Goal: Task Accomplishment & Management: Manage account settings

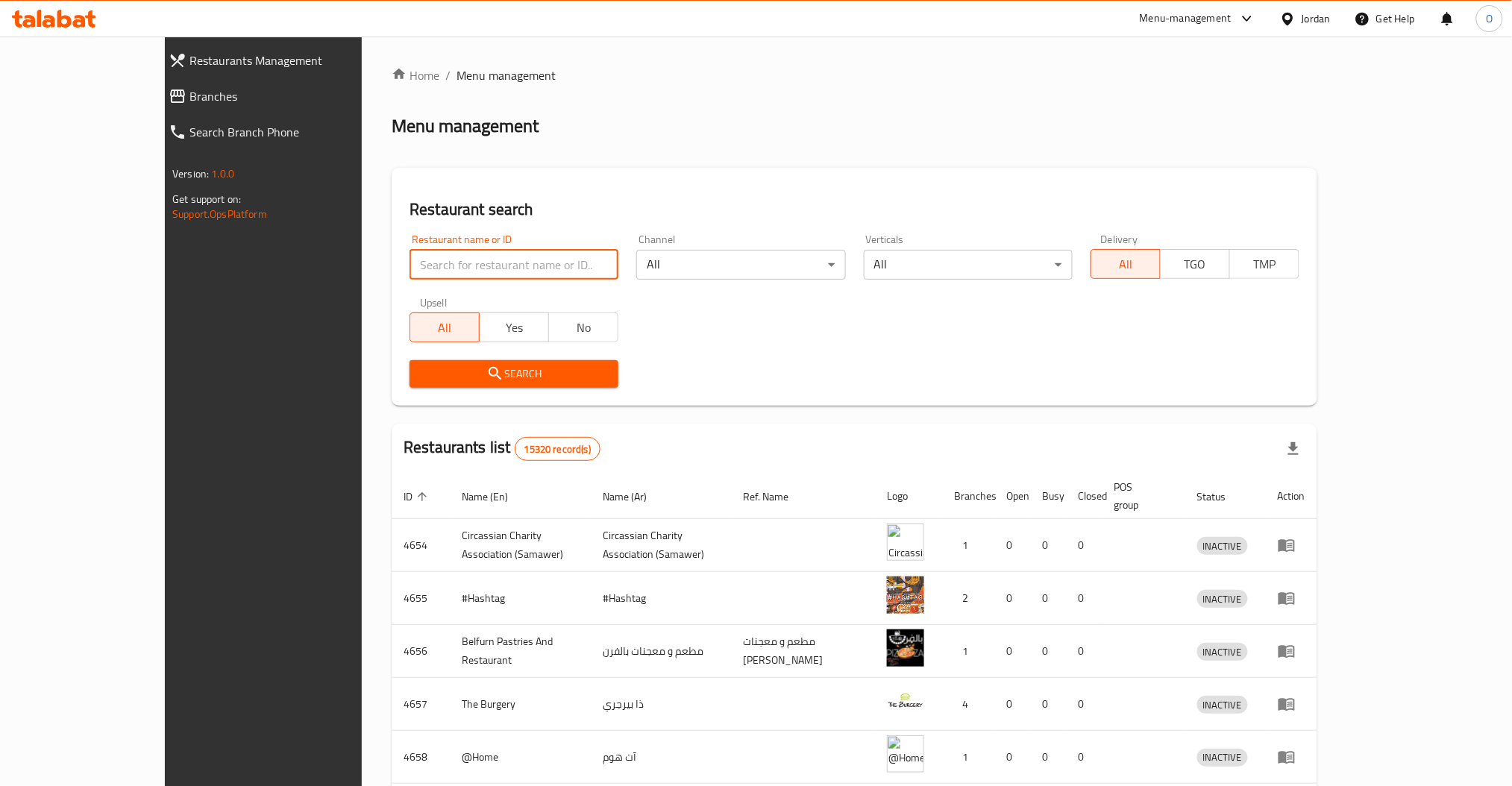
click at [410, 267] on input "search" at bounding box center [514, 264] width 209 height 29
paste input "775884"
type input "775884"
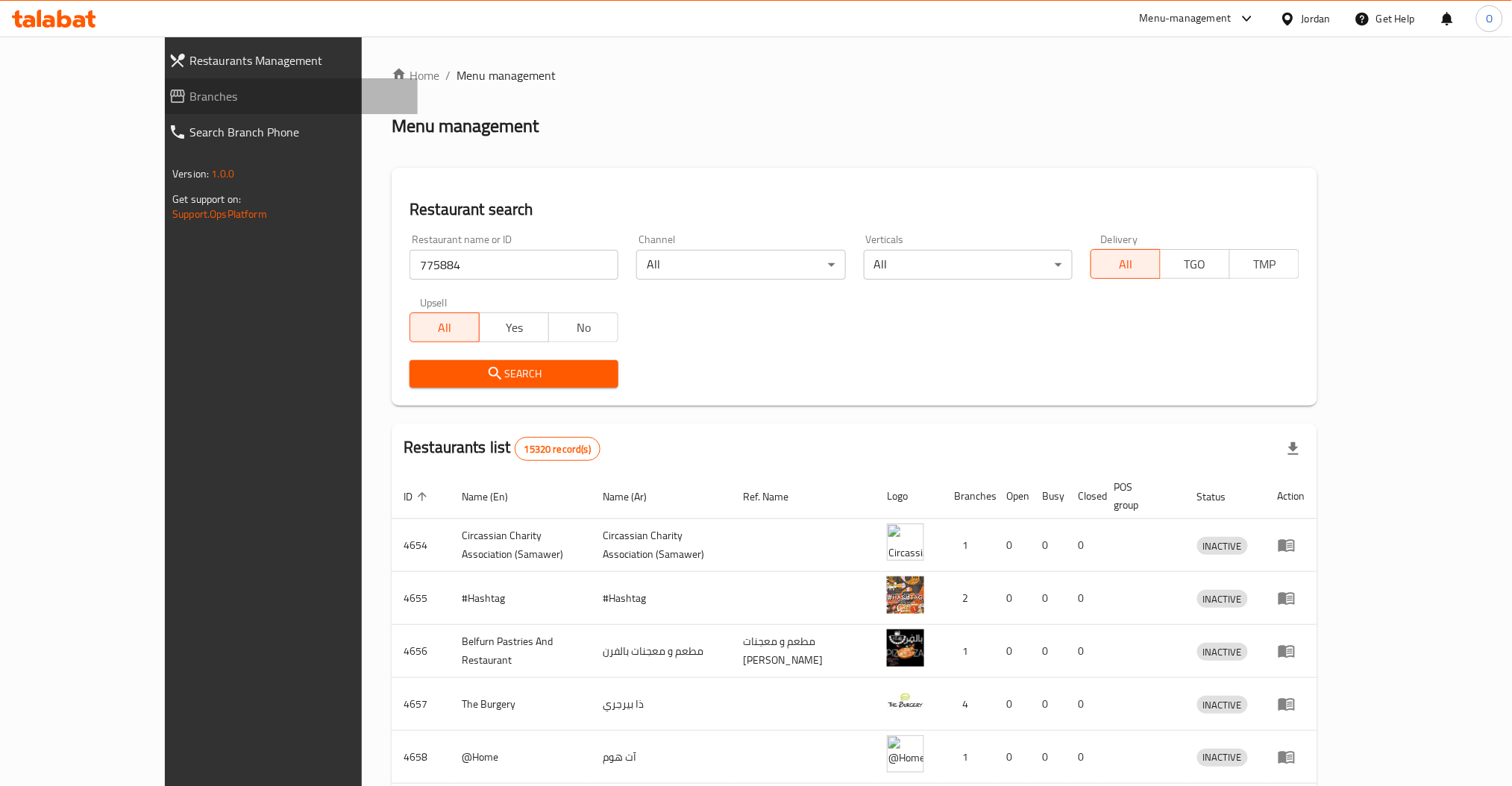
click at [189, 102] on span "Branches" at bounding box center [297, 96] width 216 height 18
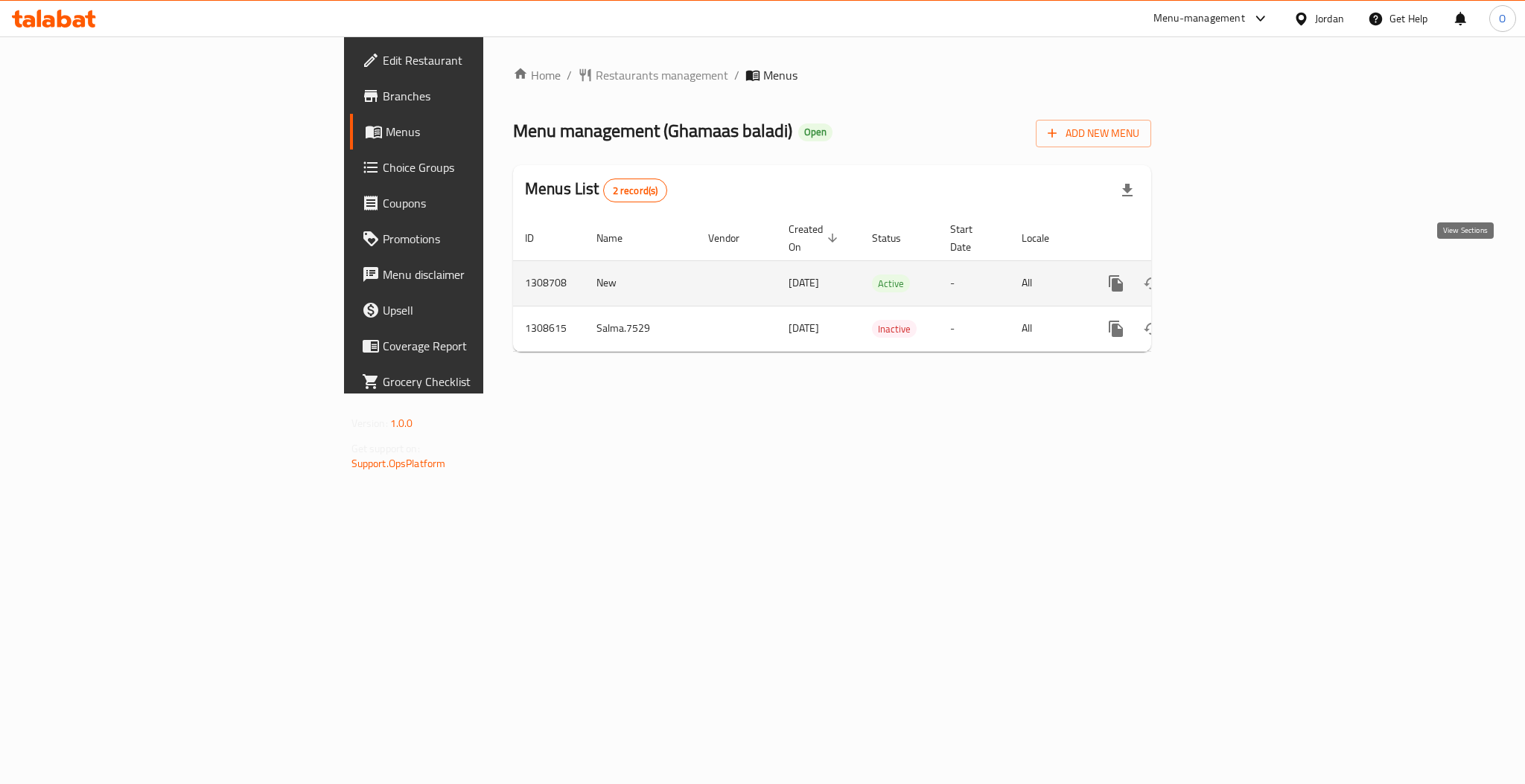
click at [1232, 274] on icon "enhanced table" at bounding box center [1223, 283] width 18 height 18
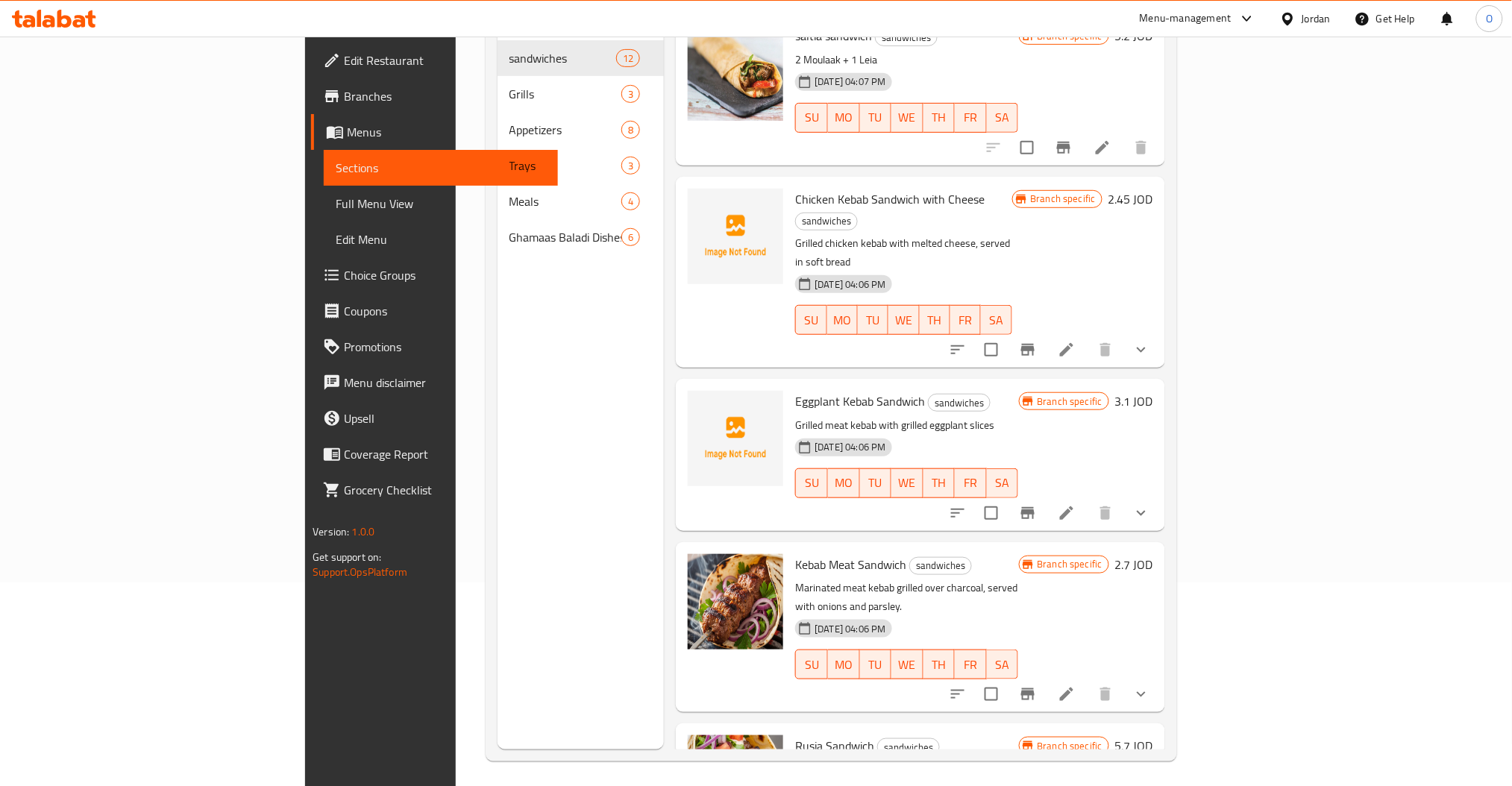
scroll to position [10, 0]
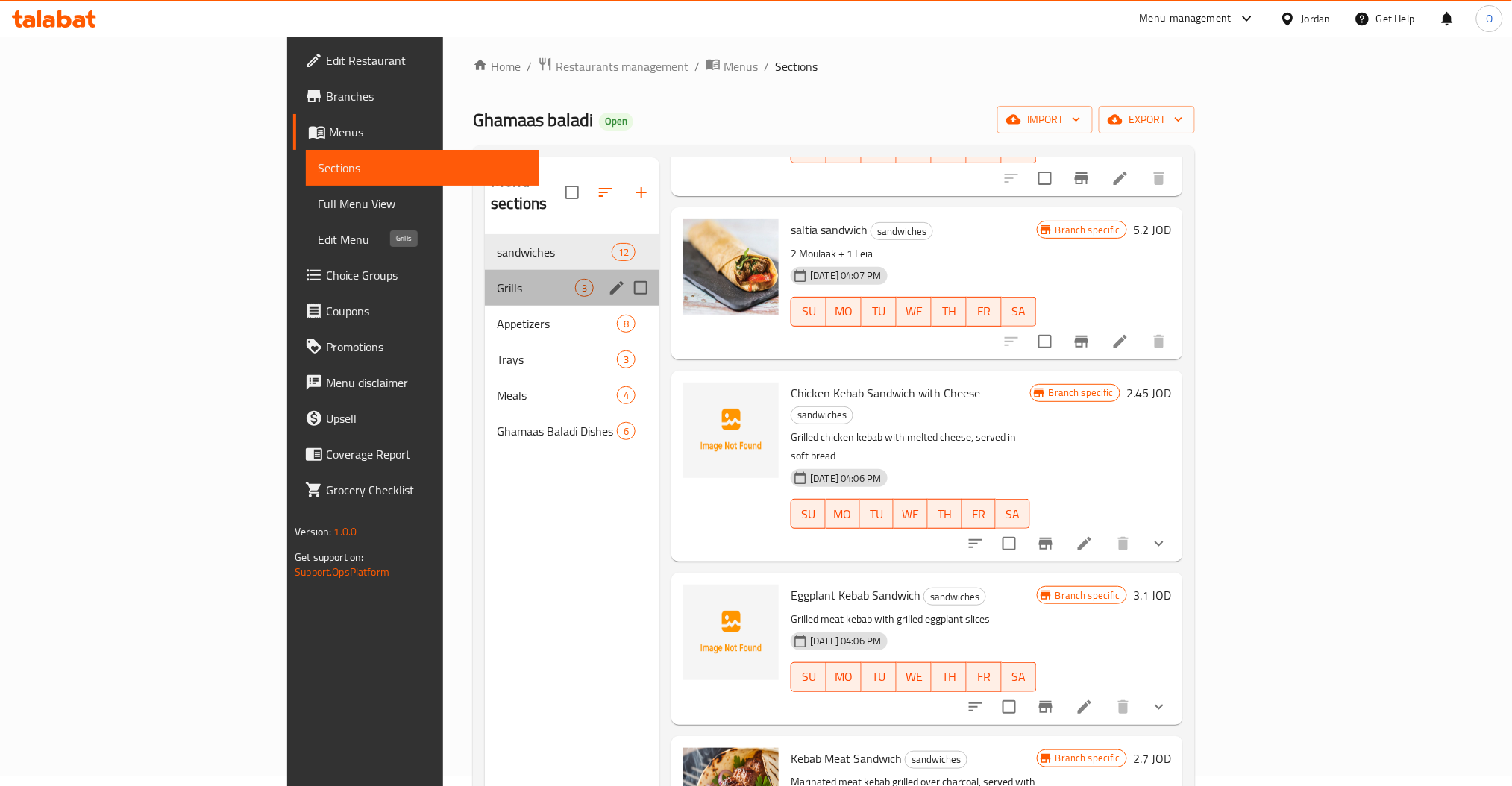
click at [496, 279] on span "Grills" at bounding box center [535, 288] width 78 height 18
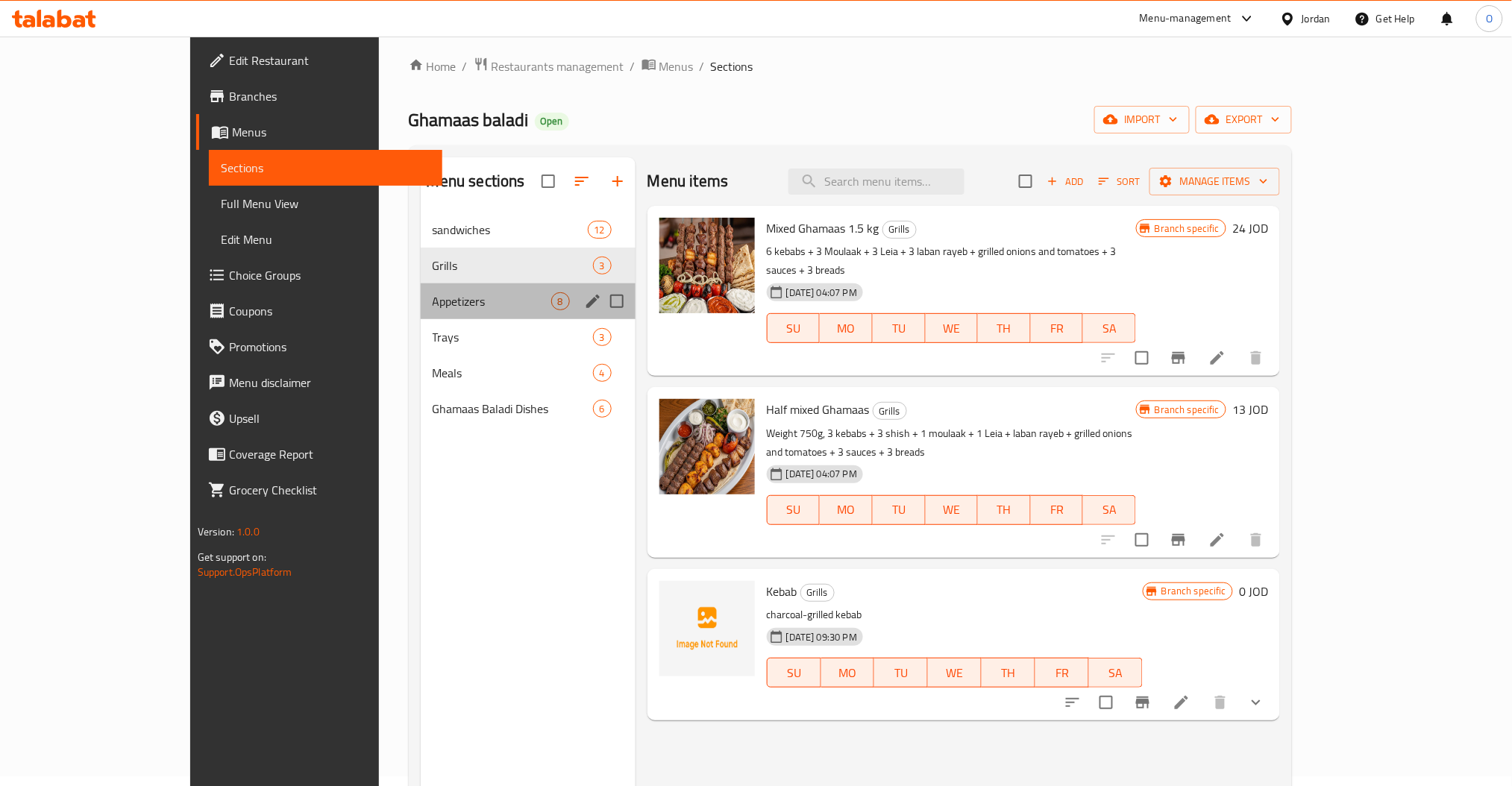
click at [421, 290] on div "Appetizers 8" at bounding box center [528, 301] width 215 height 36
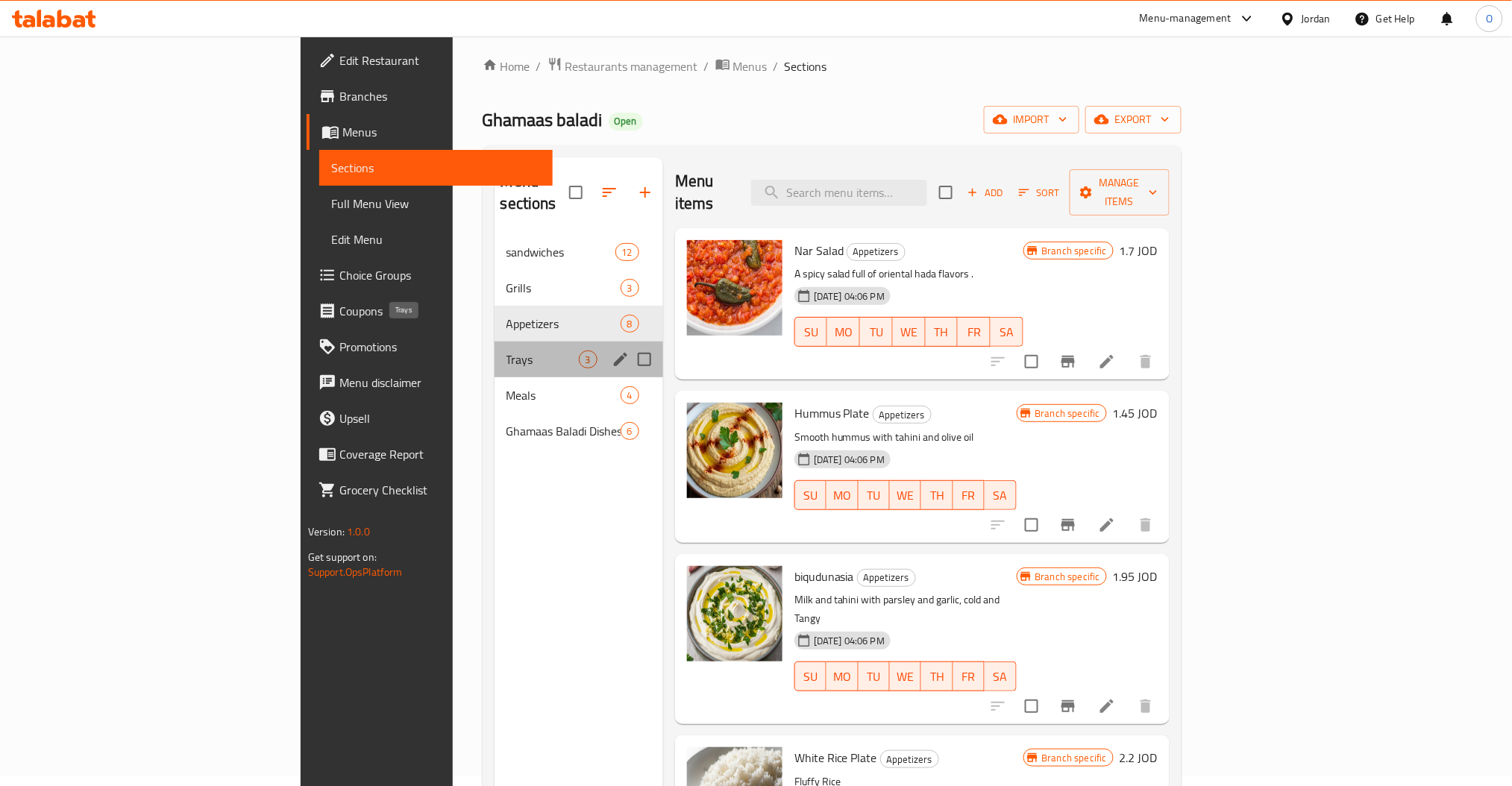
click at [507, 351] on span "Trays" at bounding box center [543, 359] width 72 height 18
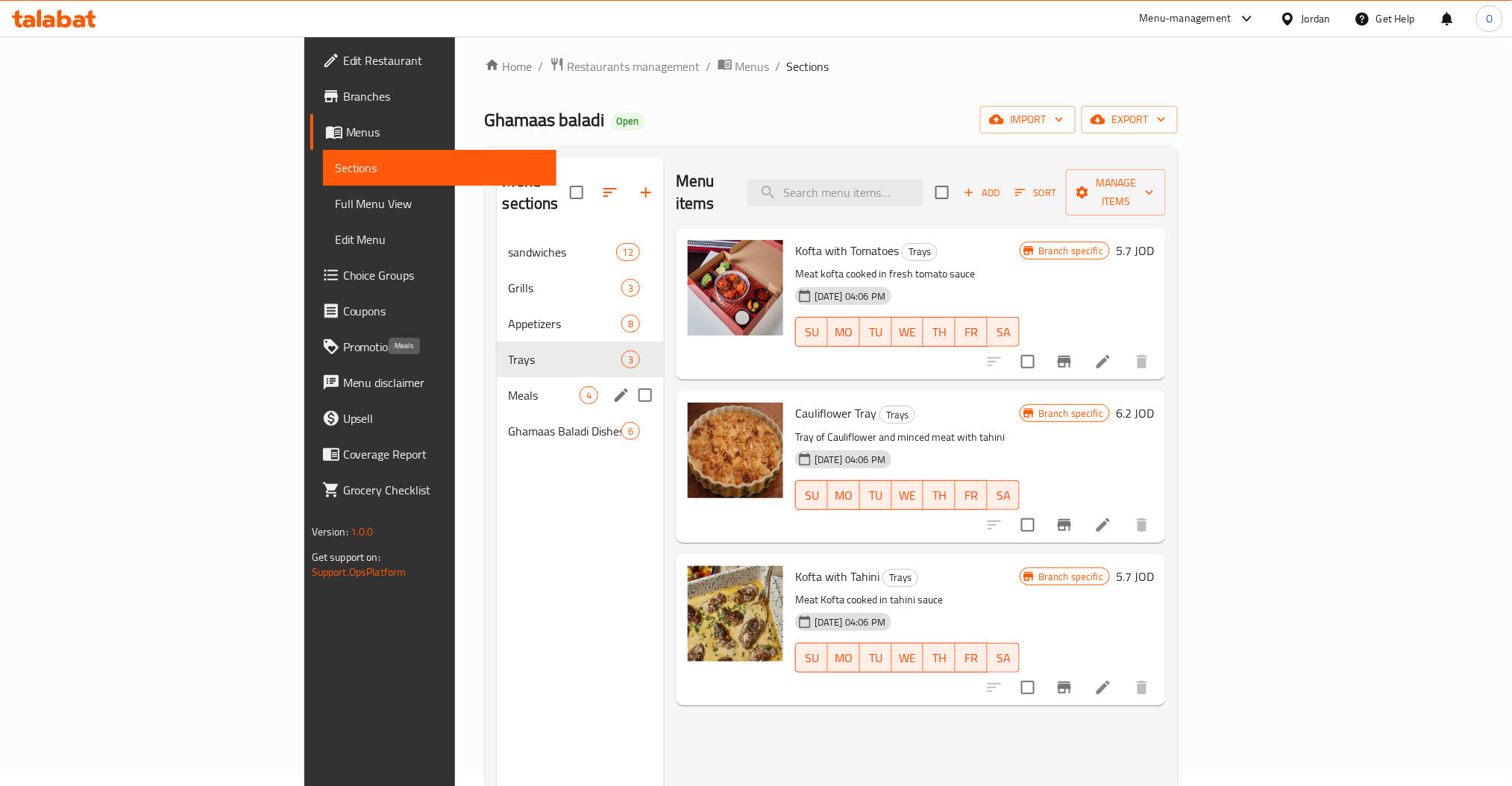
click at [509, 386] on span "Meals" at bounding box center [544, 395] width 71 height 18
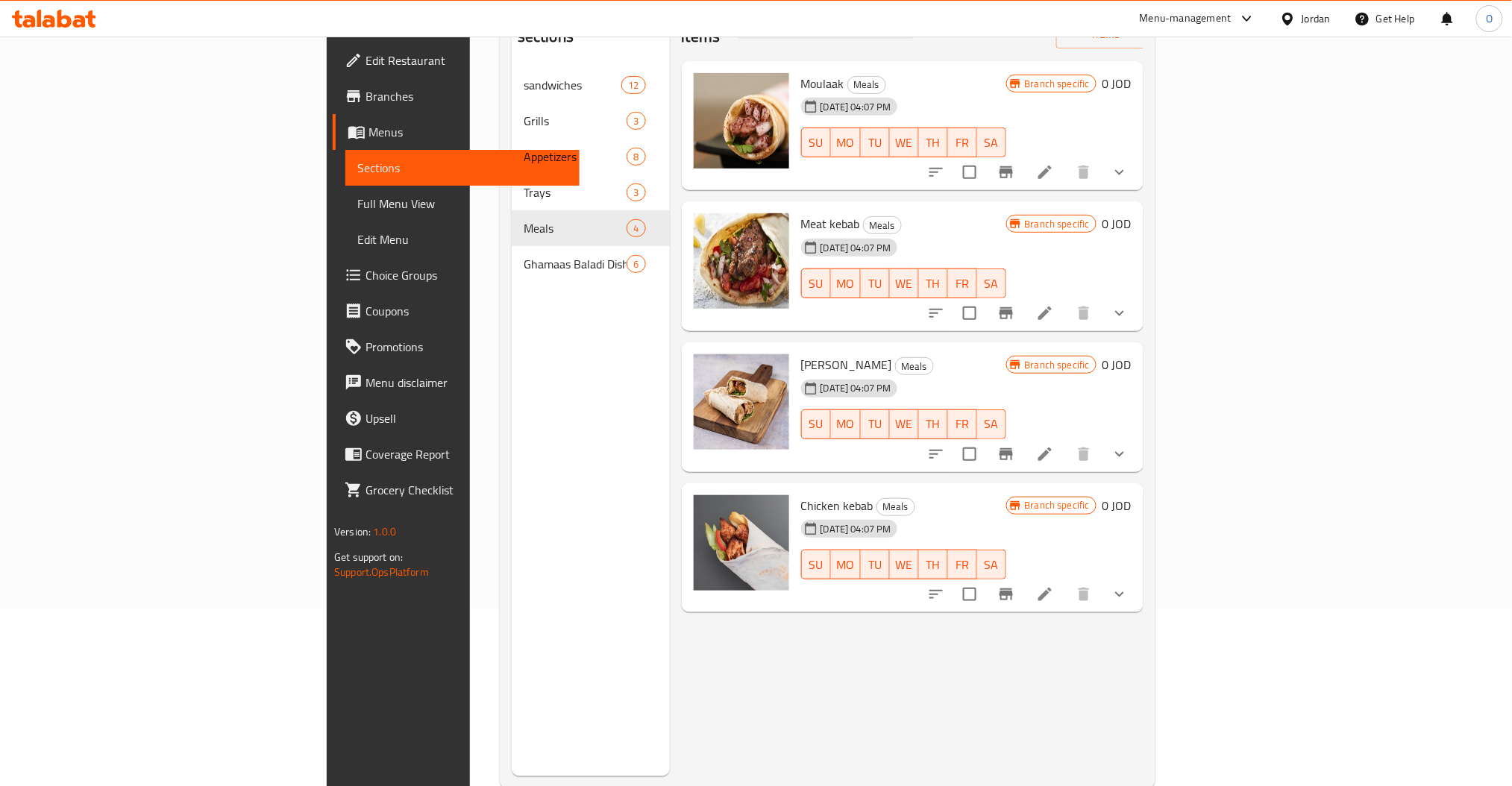
scroll to position [209, 0]
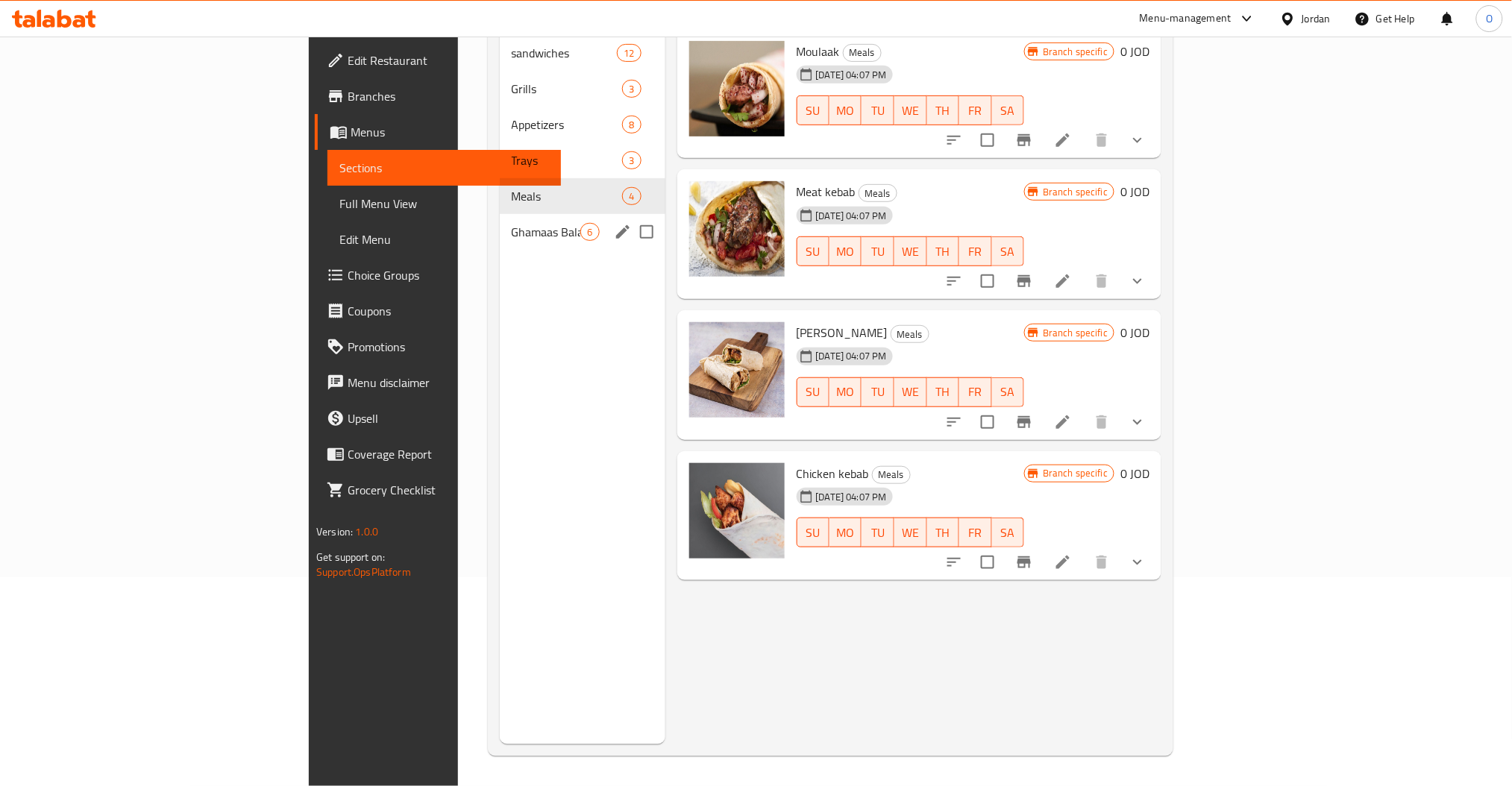
click at [500, 214] on div "Ghamaas Baladi Dishes 6" at bounding box center [582, 231] width 166 height 36
